Goal: Task Accomplishment & Management: Complete application form

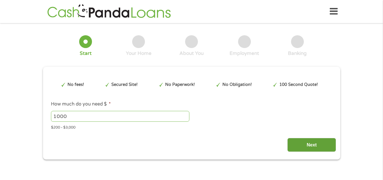
click at [307, 144] on input "Next" at bounding box center [312, 145] width 49 height 14
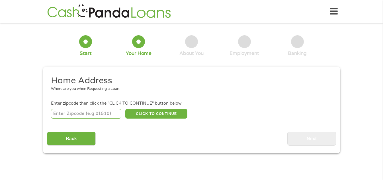
scroll to position [2, 2]
click at [62, 115] on input "number" at bounding box center [86, 114] width 70 height 10
click at [62, 115] on input "19134" at bounding box center [86, 114] width 70 height 10
type input "19134"
click at [154, 112] on button "CLICK TO CONTINUE" at bounding box center [156, 114] width 62 height 10
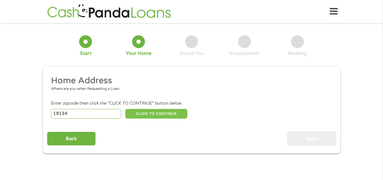
type input "19134"
type input "[GEOGRAPHIC_DATA]"
select select "[US_STATE]"
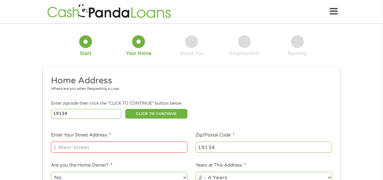
click at [64, 153] on input "Enter Your Street Address *" at bounding box center [119, 147] width 137 height 11
type input "[STREET_ADDRESS]"
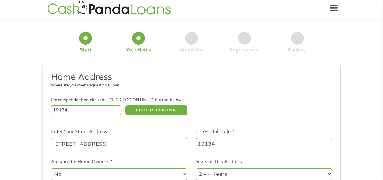
select select "yes"
select select "36months"
click at [104, 142] on input "[STREET_ADDRESS]" at bounding box center [119, 144] width 137 height 11
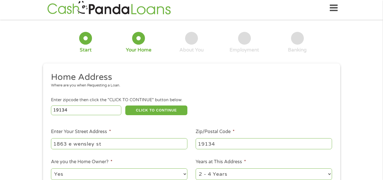
type input "1863 e wensley st"
click at [78, 173] on select "No Yes" at bounding box center [119, 175] width 137 height 12
select select "no"
click at [51, 169] on select "No Yes" at bounding box center [119, 175] width 137 height 12
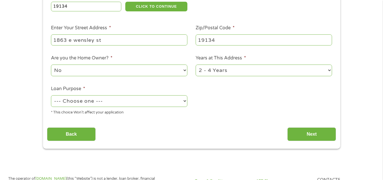
scroll to position [121, 0]
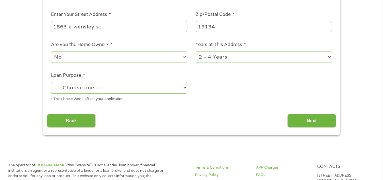
click at [63, 92] on select "--- Choose one --- Pay Bills Debt Consolidation Home Improvement Major Purchase…" at bounding box center [119, 88] width 137 height 12
select select "other"
click at [51, 82] on select "--- Choose one --- Pay Bills Debt Consolidation Home Improvement Major Purchase…" at bounding box center [119, 88] width 137 height 12
click at [311, 121] on input "Next" at bounding box center [312, 121] width 49 height 14
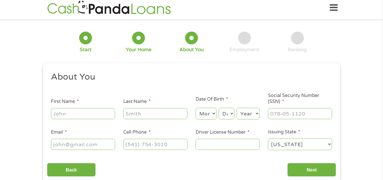
scroll to position [0, 0]
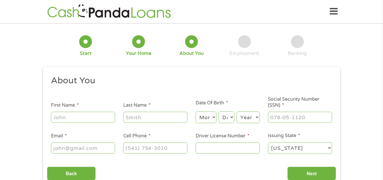
click at [77, 121] on input "First Name *" at bounding box center [83, 117] width 64 height 11
type input "[PERSON_NAME]"
select select "10"
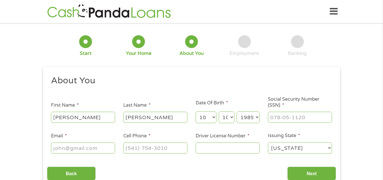
select select "1987"
type input "175-68-8293"
click at [72, 153] on input "Email *" at bounding box center [83, 148] width 64 height 11
type input "[EMAIL_ADDRESS][DOMAIN_NAME]"
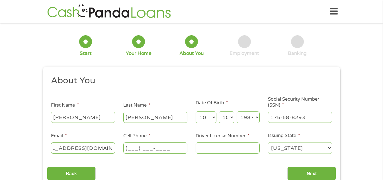
scroll to position [0, 0]
type input "[PHONE_NUMBER]"
click at [216, 147] on input "Driver License Number *" at bounding box center [228, 148] width 64 height 11
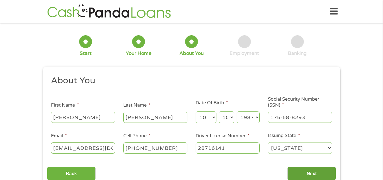
type input "28716141"
click at [315, 172] on input "Next" at bounding box center [312, 174] width 49 height 14
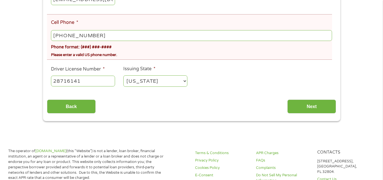
scroll to position [169, 0]
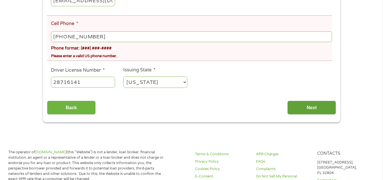
click at [320, 105] on input "Next" at bounding box center [312, 108] width 49 height 14
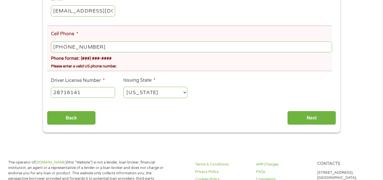
scroll to position [139, 0]
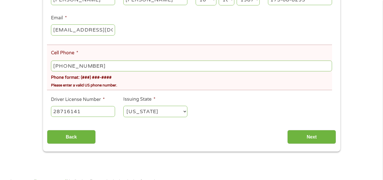
click at [105, 66] on input "[PHONE_NUMBER]" at bounding box center [191, 66] width 281 height 11
type input "[PHONE_NUMBER]"
click at [315, 133] on input "Next" at bounding box center [312, 137] width 49 height 14
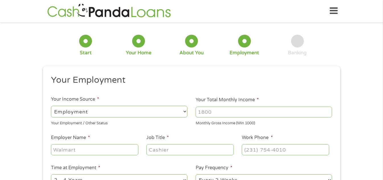
scroll to position [0, 0]
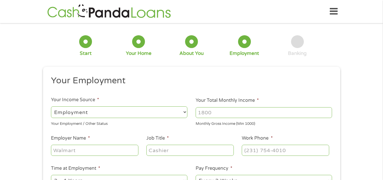
click at [205, 115] on input "Your Total Monthly Income *" at bounding box center [264, 112] width 137 height 11
type input "2500"
click at [66, 151] on input "Employer Name *" at bounding box center [94, 150] width 87 height 11
type input "open arms home care"
click at [157, 153] on input "Job Title *" at bounding box center [190, 150] width 87 height 11
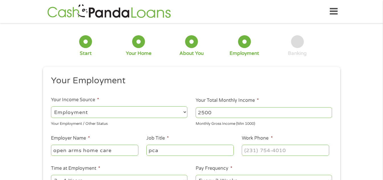
type input "pca"
click at [264, 147] on input "(___) ___-____" at bounding box center [285, 150] width 87 height 11
type input "[PHONE_NUMBER]"
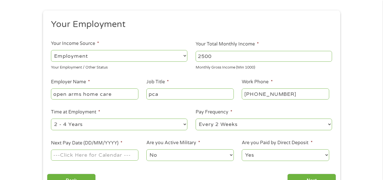
scroll to position [58, 0]
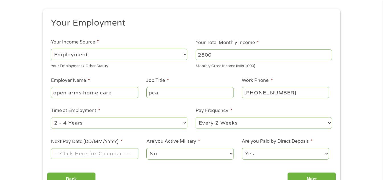
click at [214, 123] on select "--- Choose one --- Every 2 Weeks Every Week Monthly Semi-Monthly" at bounding box center [264, 123] width 137 height 12
select select "weekly"
click at [196, 117] on select "--- Choose one --- Every 2 Weeks Every Week Monthly Semi-Monthly" at bounding box center [264, 123] width 137 height 12
click at [66, 155] on input "Next Pay Date (DD/MM/YYYY) *" at bounding box center [94, 154] width 87 height 11
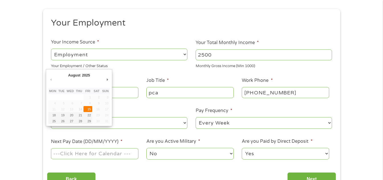
type input "[DATE]"
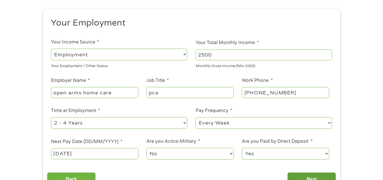
click at [311, 176] on input "Next" at bounding box center [312, 180] width 49 height 14
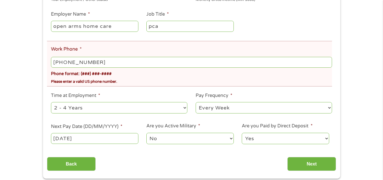
scroll to position [147, 0]
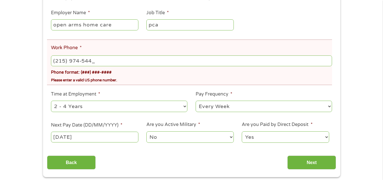
type input "[PHONE_NUMBER]"
click at [302, 159] on input "Next" at bounding box center [312, 163] width 49 height 14
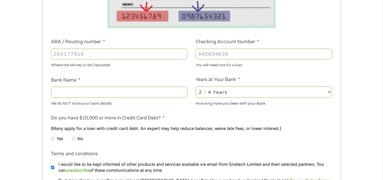
scroll to position [143, 0]
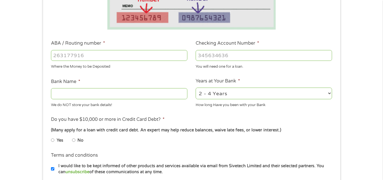
click at [62, 57] on input "ABA / Routing number *" at bounding box center [119, 55] width 137 height 11
type input "041215663"
type input "[PERSON_NAME] BANK"
type input "041215663"
click at [206, 56] on input "Checking Account Number *" at bounding box center [264, 55] width 137 height 11
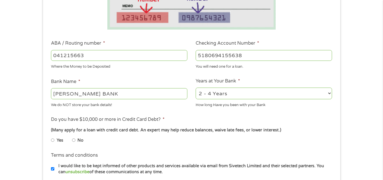
type input "5180694155638"
click at [73, 140] on input "No" at bounding box center [73, 140] width 3 height 9
radio input "true"
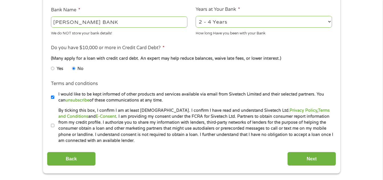
scroll to position [249, 0]
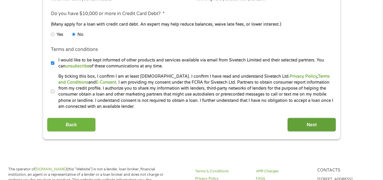
click at [315, 121] on input "Next" at bounding box center [312, 125] width 49 height 14
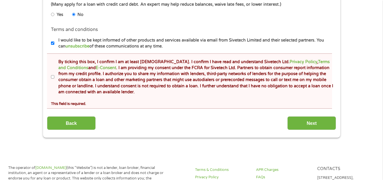
scroll to position [289, 0]
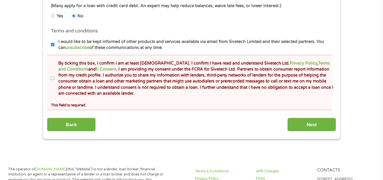
click at [54, 79] on input "By ticking this box, I confirm I am at least [DEMOGRAPHIC_DATA]. I confirm I ha…" at bounding box center [52, 78] width 3 height 9
checkbox input "true"
click at [305, 126] on input "Next" at bounding box center [312, 125] width 49 height 14
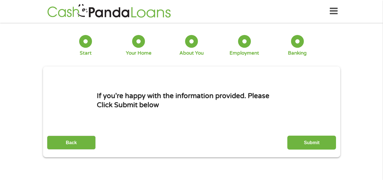
scroll to position [0, 0]
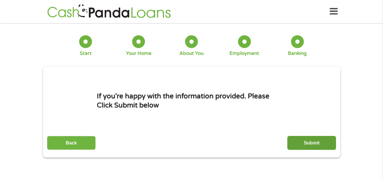
click at [310, 142] on input "Submit" at bounding box center [312, 143] width 49 height 14
